Goal: Task Accomplishment & Management: Use online tool/utility

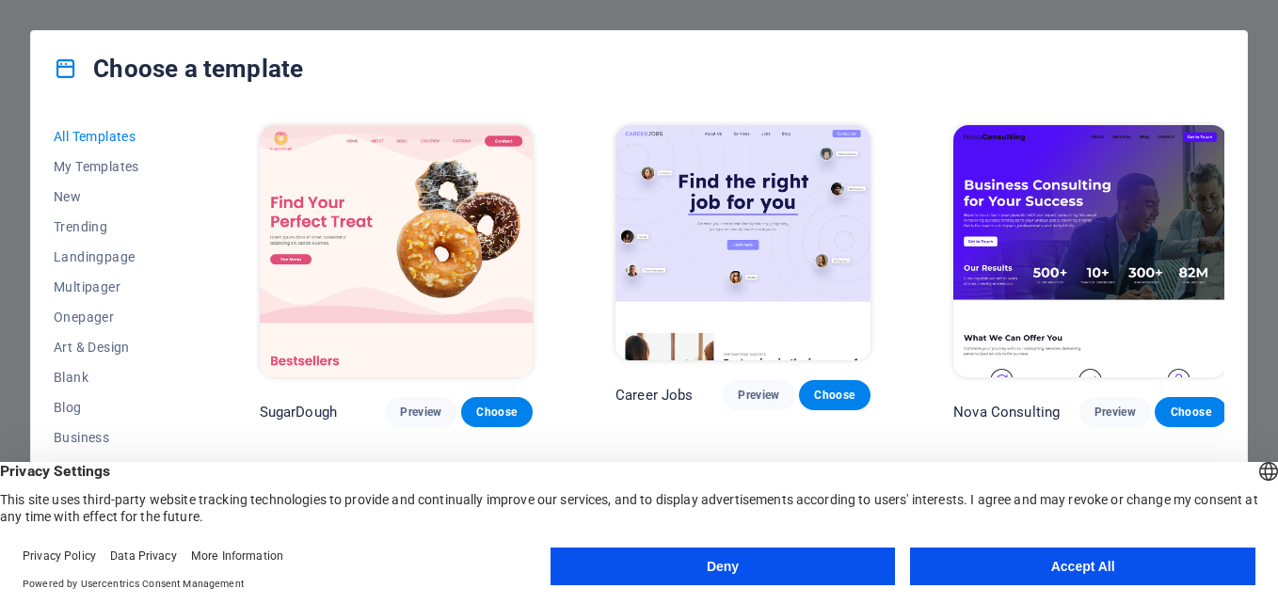
click at [1099, 205] on img at bounding box center [1089, 251] width 273 height 252
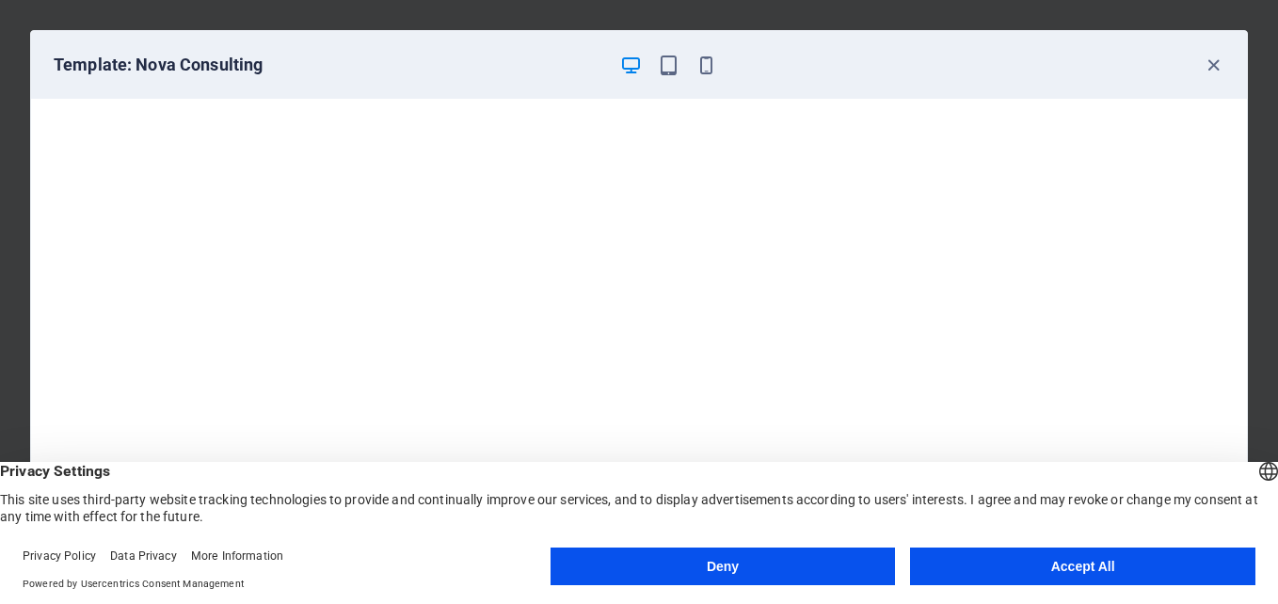
click at [1041, 565] on button "Accept All" at bounding box center [1082, 567] width 345 height 38
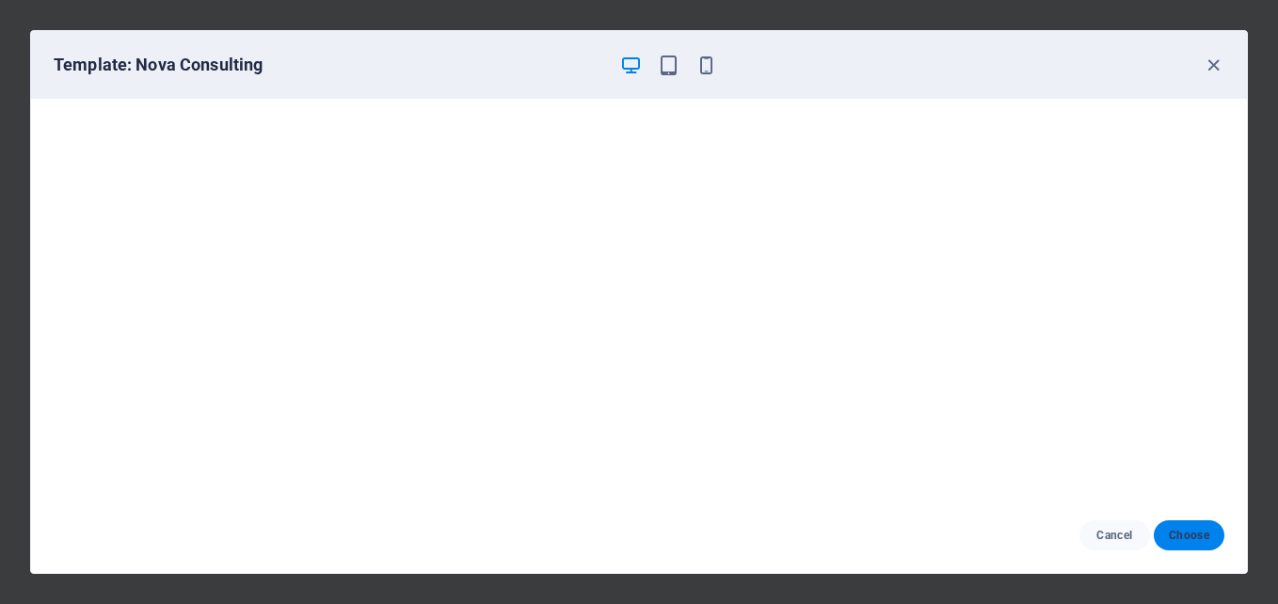
click at [1192, 536] on span "Choose" at bounding box center [1189, 535] width 40 height 15
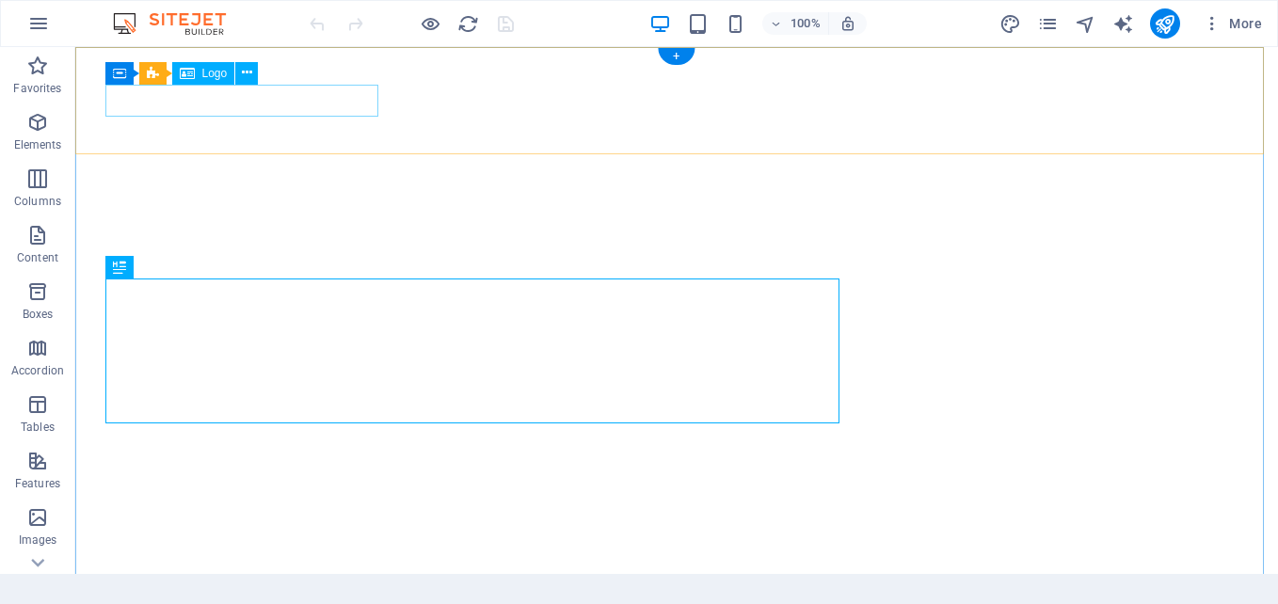
select select "px"
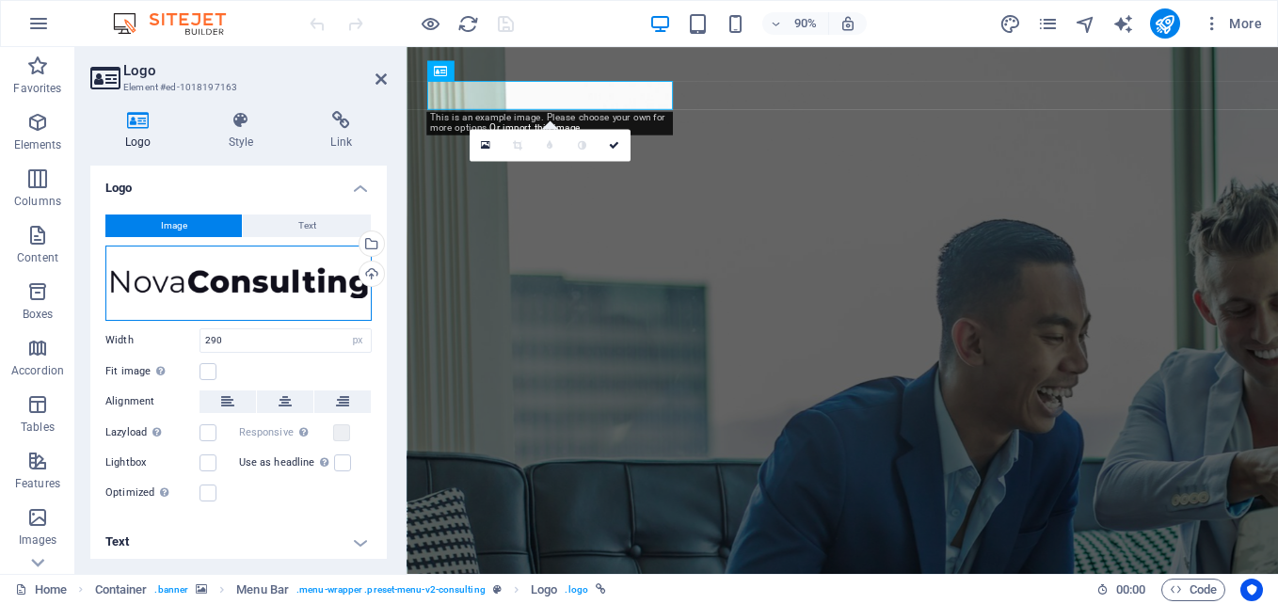
click at [269, 278] on div "Drag files here, click to choose files or select files from Files or our free s…" at bounding box center [238, 283] width 266 height 75
click at [269, 278] on body "Individual Home Favorites Elements Columns Content Boxes Accordion Tables Featu…" at bounding box center [639, 302] width 1278 height 604
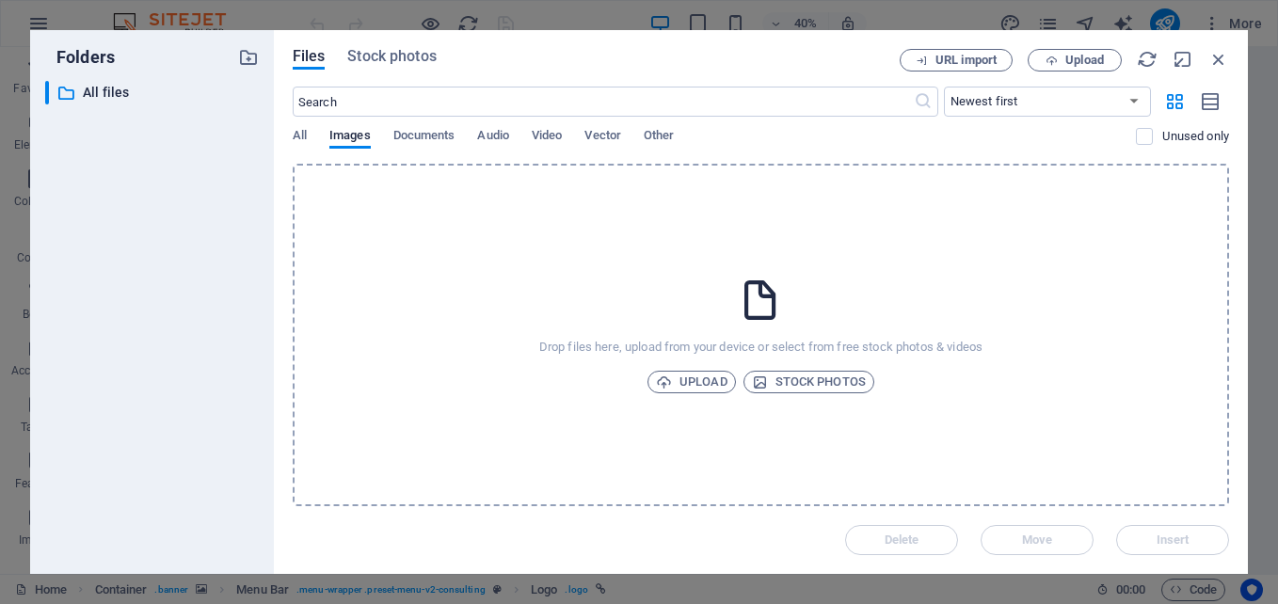
click at [755, 307] on icon at bounding box center [760, 300] width 47 height 47
click at [738, 295] on icon at bounding box center [760, 300] width 47 height 47
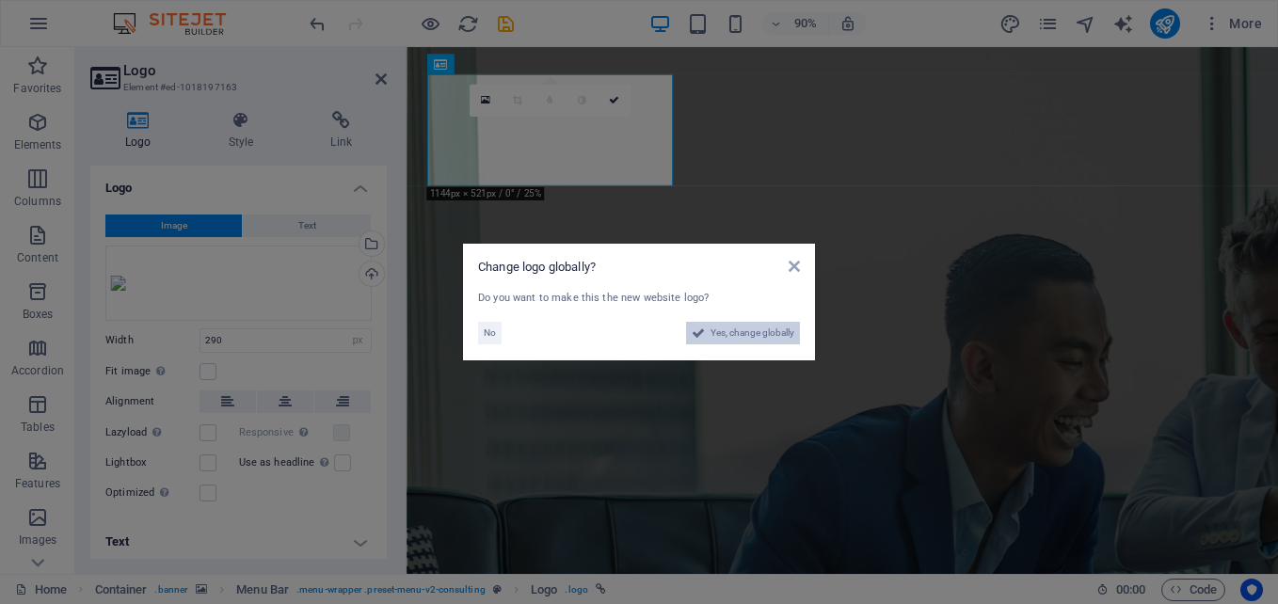
click at [723, 334] on span "Yes, change globally" at bounding box center [752, 333] width 84 height 23
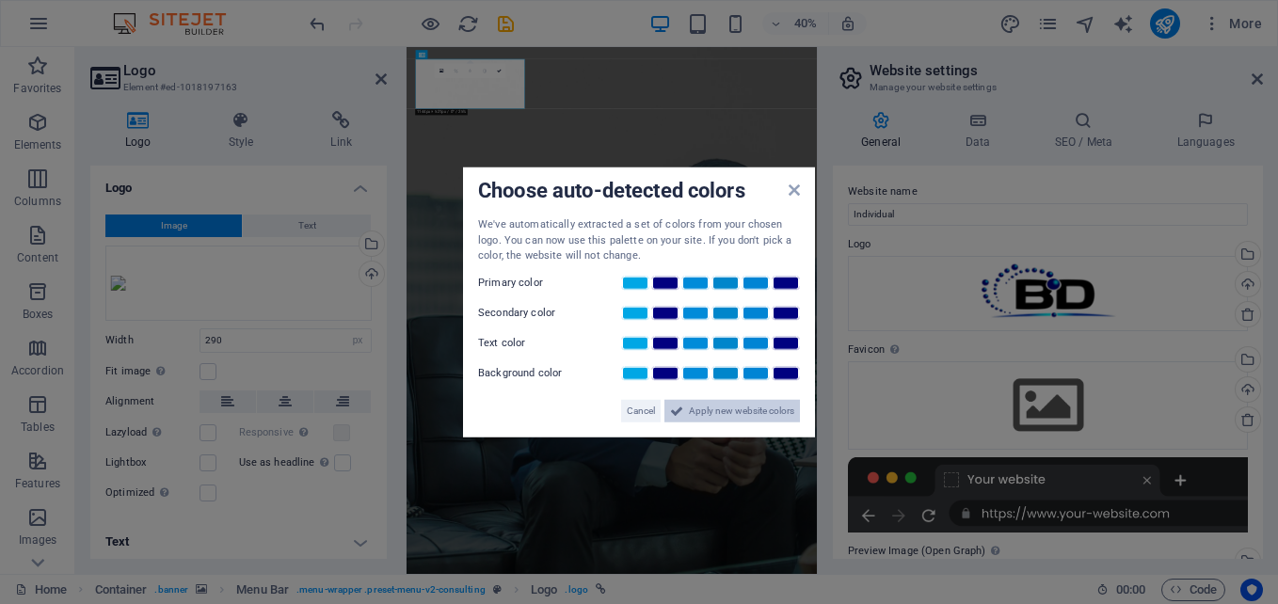
click at [770, 414] on span "Apply new website colors" at bounding box center [741, 410] width 105 height 23
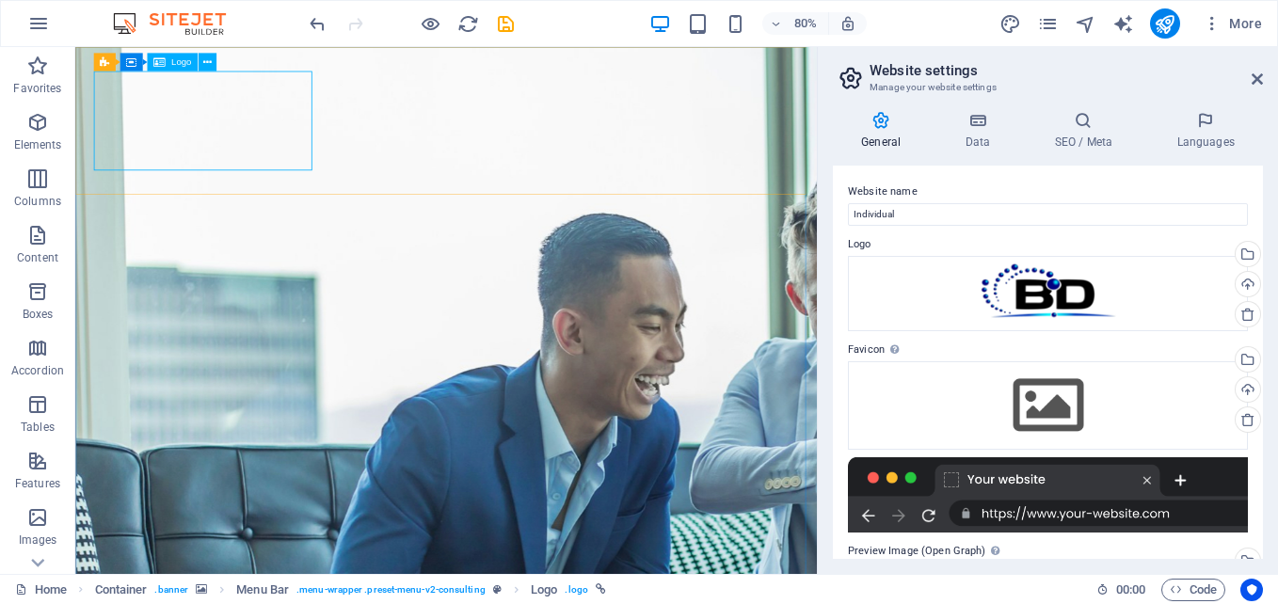
click at [177, 71] on div "Logo" at bounding box center [172, 62] width 50 height 18
click at [176, 63] on span "Logo" at bounding box center [181, 61] width 20 height 9
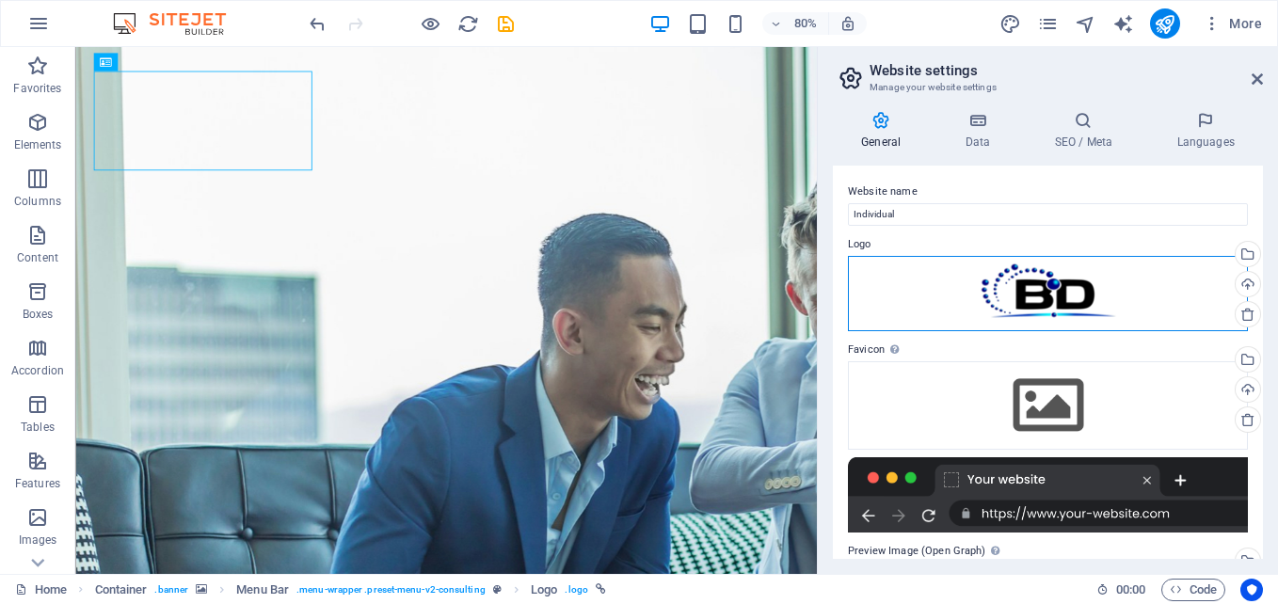
click at [1186, 299] on div "Drag files here, click to choose files or select files from Files or our free s…" at bounding box center [1048, 293] width 400 height 75
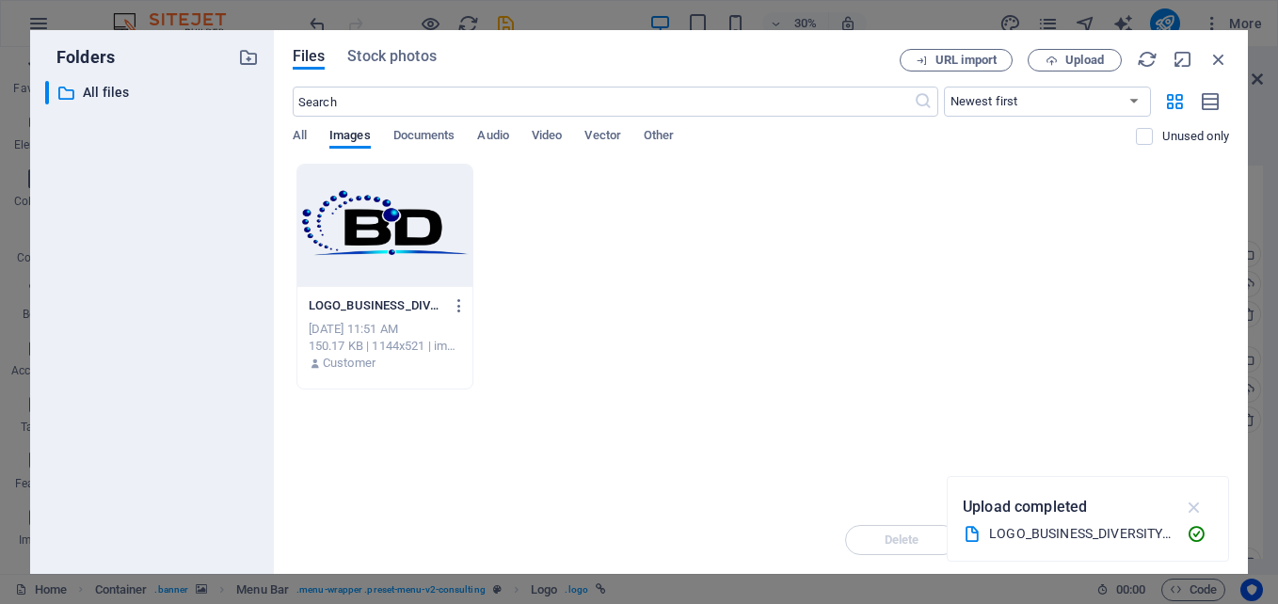
click at [1191, 507] on icon "button" at bounding box center [1195, 507] width 22 height 21
click at [373, 270] on div at bounding box center [384, 226] width 175 height 122
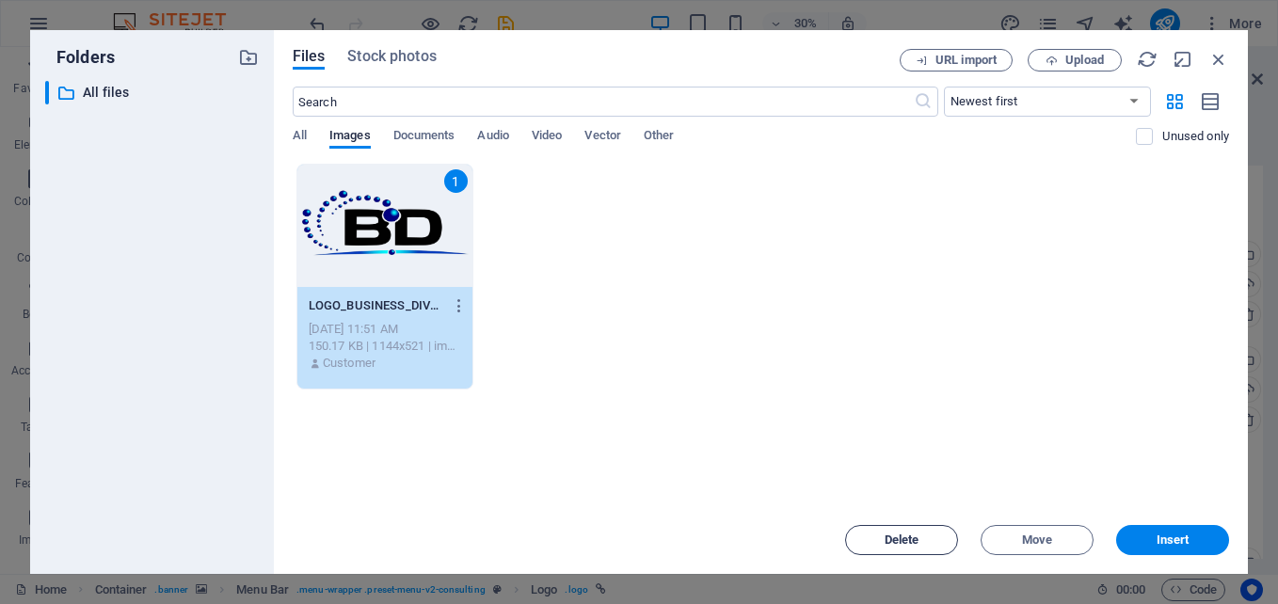
click at [927, 546] on button "Delete" at bounding box center [901, 540] width 113 height 30
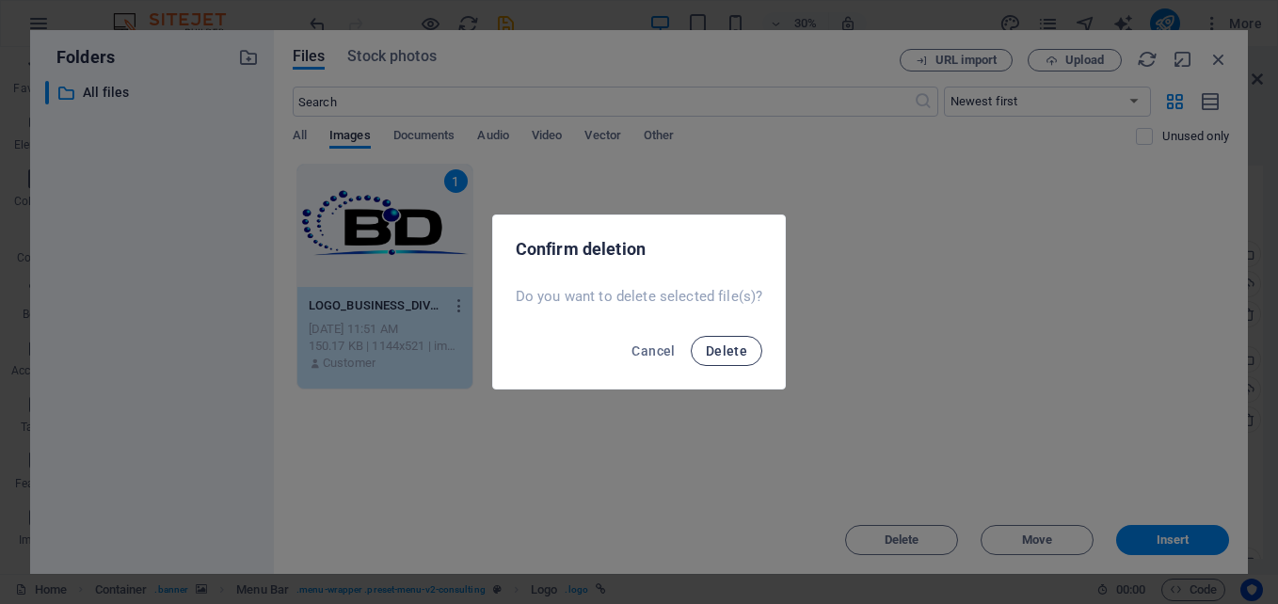
click at [733, 347] on span "Delete" at bounding box center [726, 350] width 41 height 15
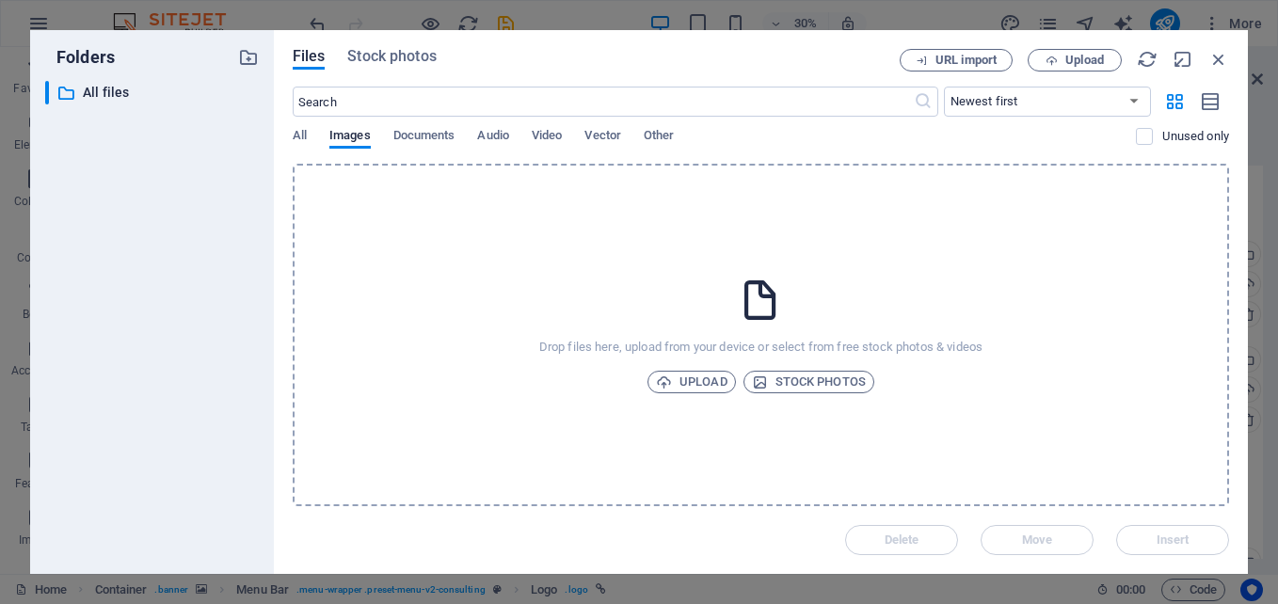
click at [616, 337] on div "Drop files here, upload from your device or select from free stock photos & vid…" at bounding box center [761, 335] width 936 height 343
click at [826, 263] on div "Drop files here, upload from your device or select from free stock photos & vid…" at bounding box center [761, 335] width 936 height 343
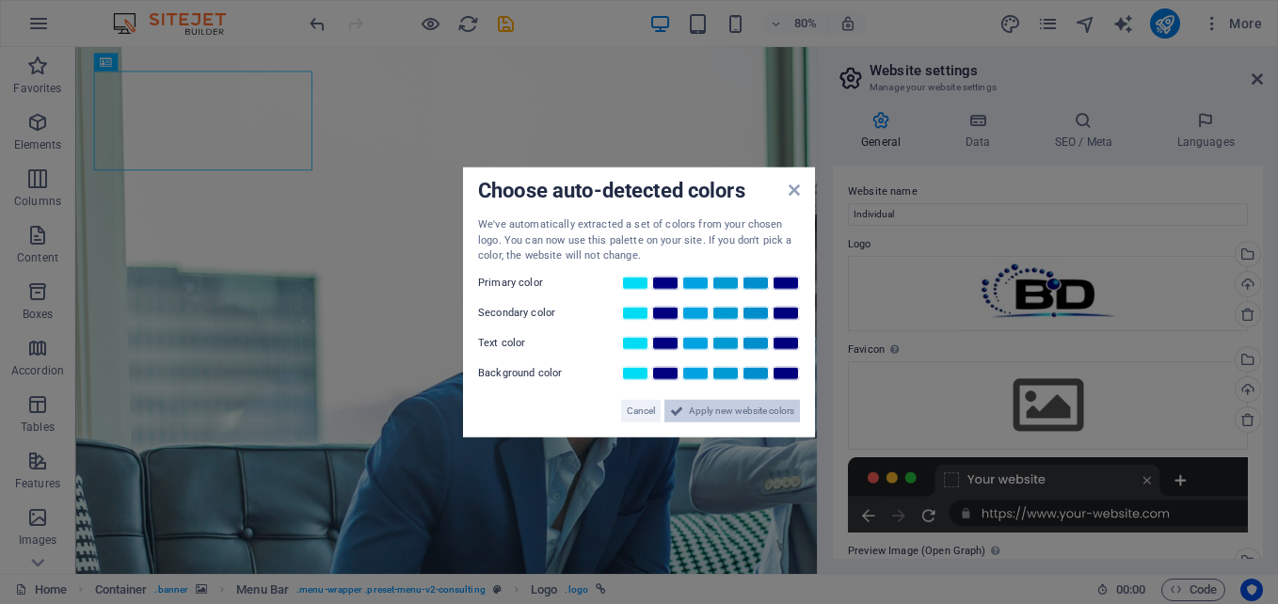
click at [714, 412] on span "Apply new website colors" at bounding box center [741, 410] width 105 height 23
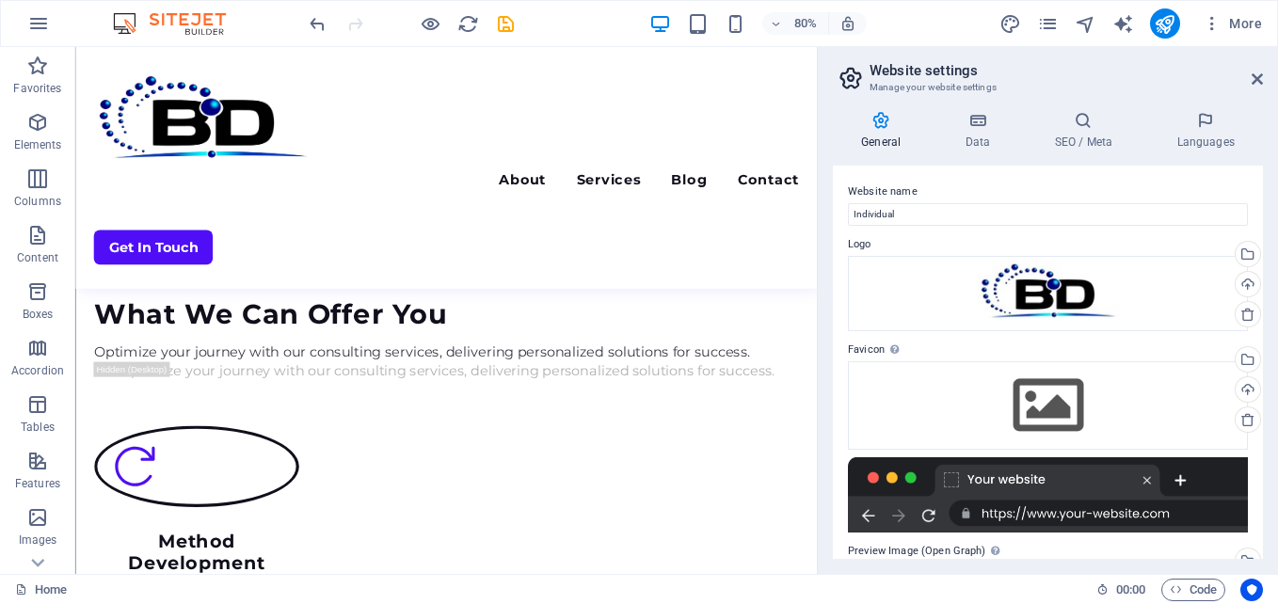
scroll to position [600, 0]
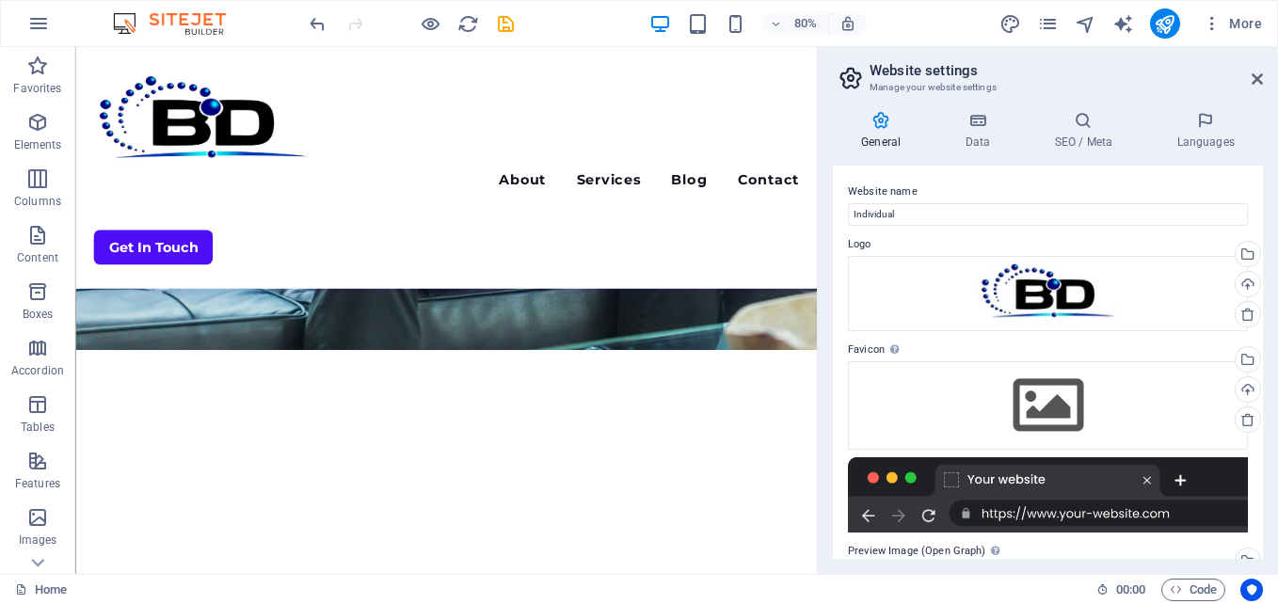
drag, startPoint x: 993, startPoint y: 111, endPoint x: 945, endPoint y: 199, distance: 99.8
